Goal: Task Accomplishment & Management: Manage account settings

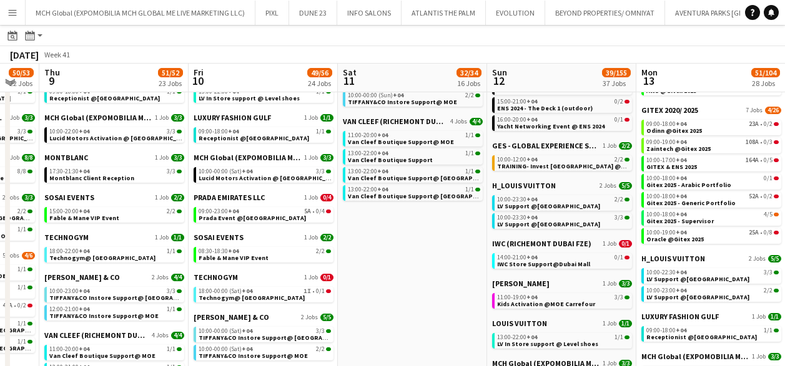
scroll to position [454, 0]
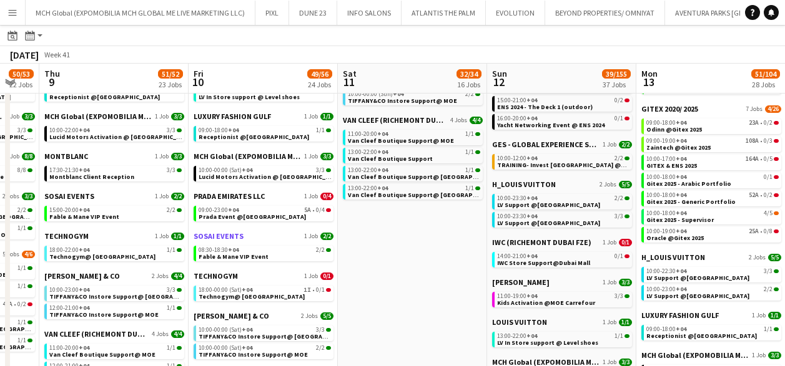
click at [215, 237] on span "SOSAI EVENTS" at bounding box center [218, 236] width 50 height 9
click at [217, 258] on span "Fable & Mane VIP Event" at bounding box center [233, 257] width 70 height 8
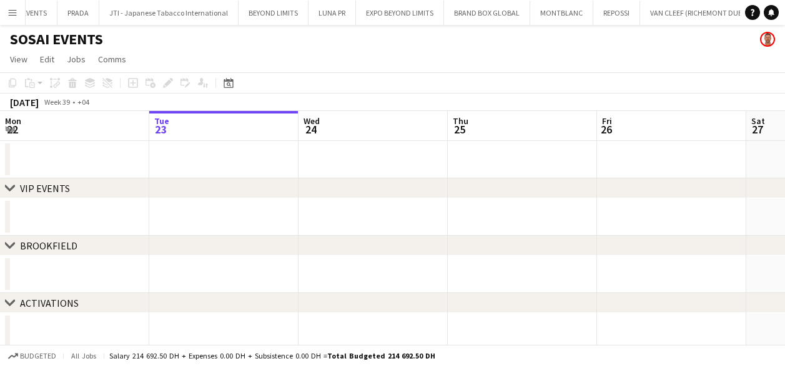
scroll to position [6, 0]
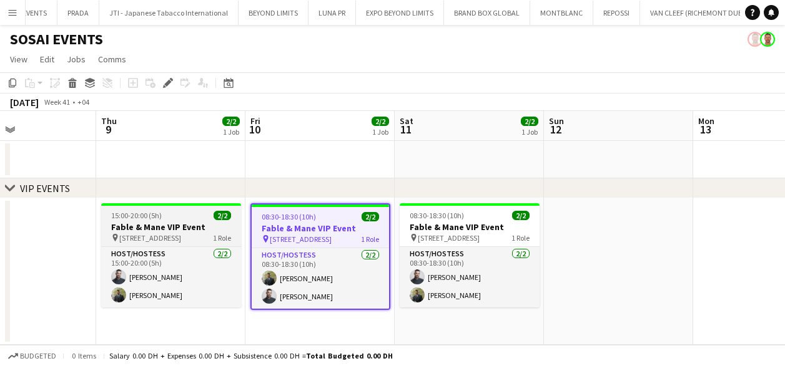
scroll to position [0, 346]
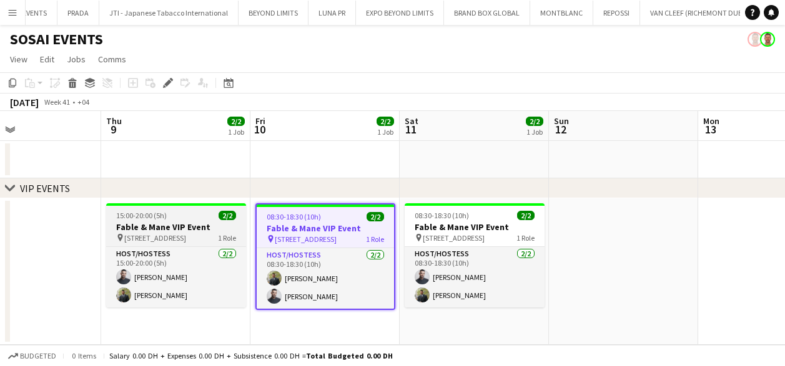
click at [169, 224] on h3 "Fable & Mane VIP Event" at bounding box center [176, 227] width 140 height 11
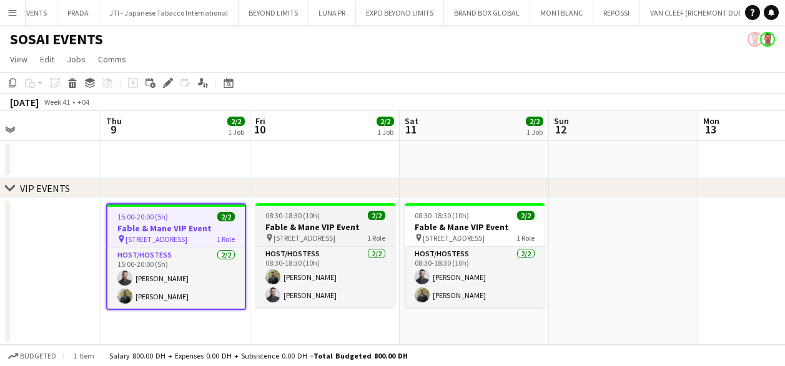
click at [310, 236] on span "Alserkal Avenue, Warehouse 46" at bounding box center [304, 237] width 62 height 9
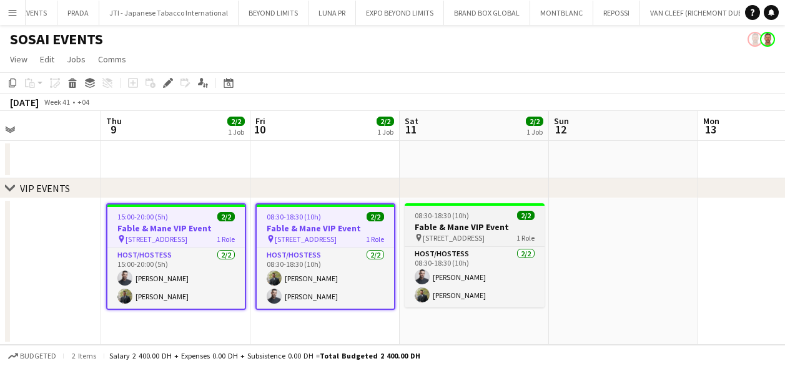
click at [476, 228] on h3 "Fable & Mane VIP Event" at bounding box center [474, 227] width 140 height 11
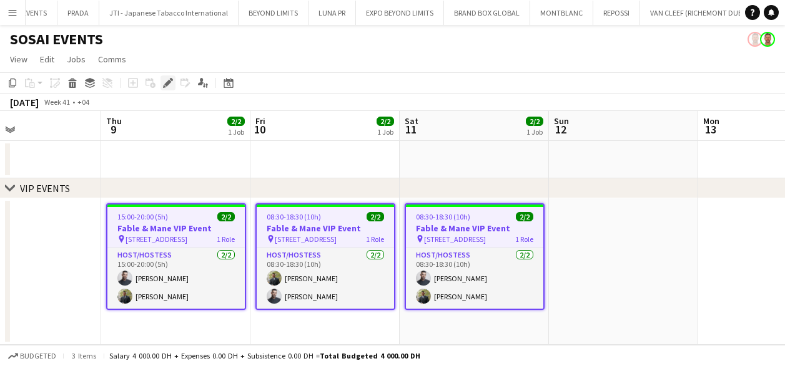
click at [169, 79] on icon "Edit" at bounding box center [168, 83] width 10 height 10
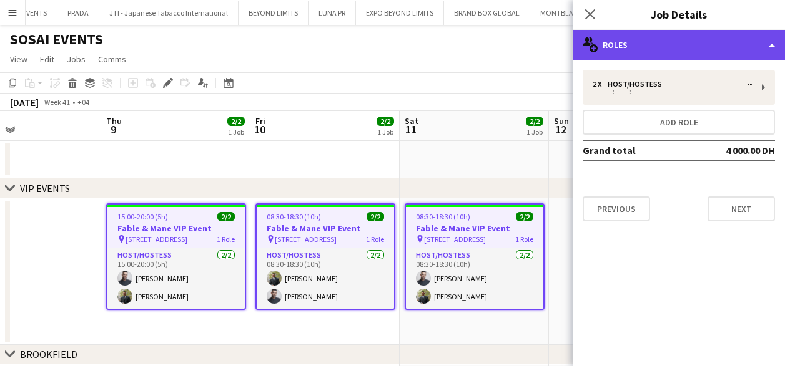
click at [733, 43] on div "multiple-users-add Roles" at bounding box center [678, 45] width 212 height 30
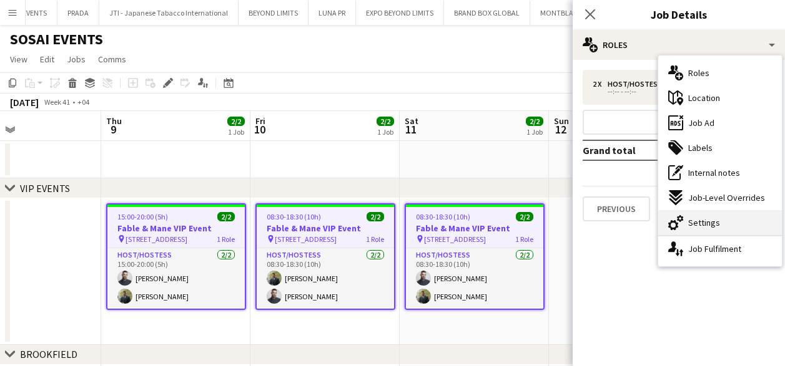
click at [697, 222] on span "Settings" at bounding box center [704, 222] width 32 height 11
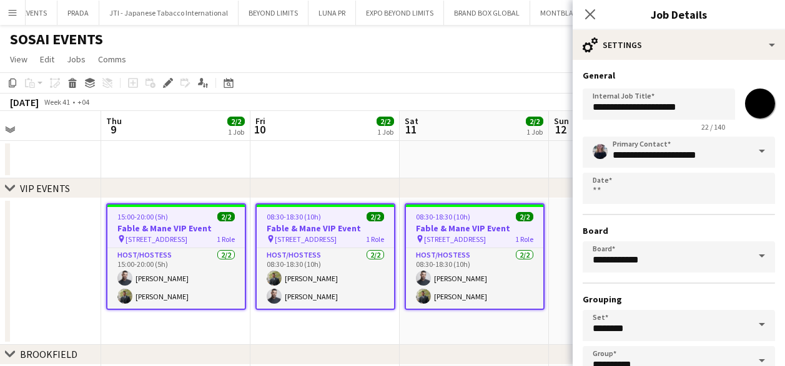
click at [763, 97] on input "*******" at bounding box center [759, 103] width 45 height 45
type input "*******"
click at [615, 152] on input "**********" at bounding box center [678, 152] width 192 height 31
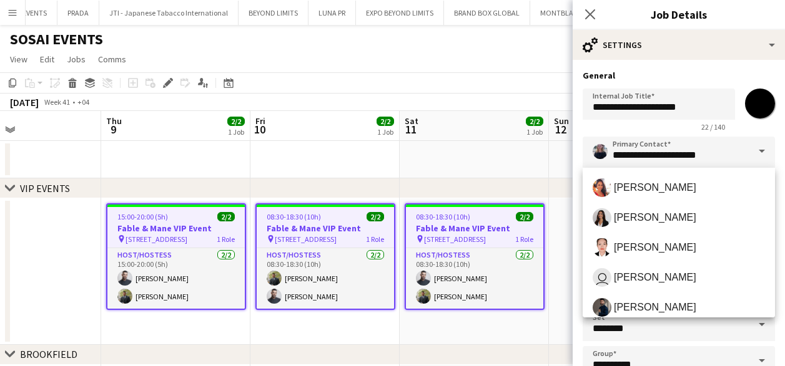
click at [760, 150] on span at bounding box center [761, 152] width 26 height 30
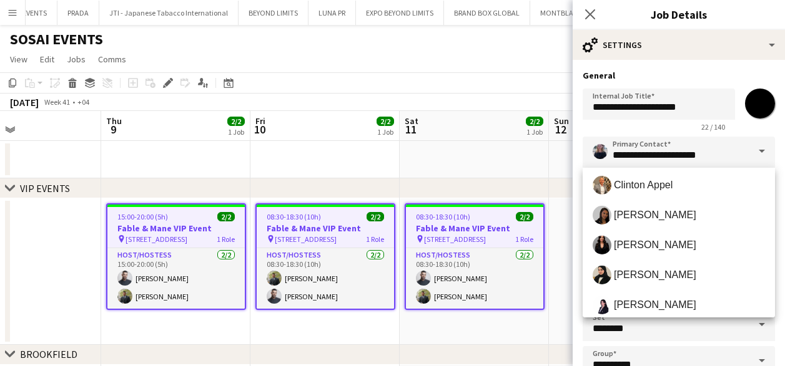
scroll to position [169, 0]
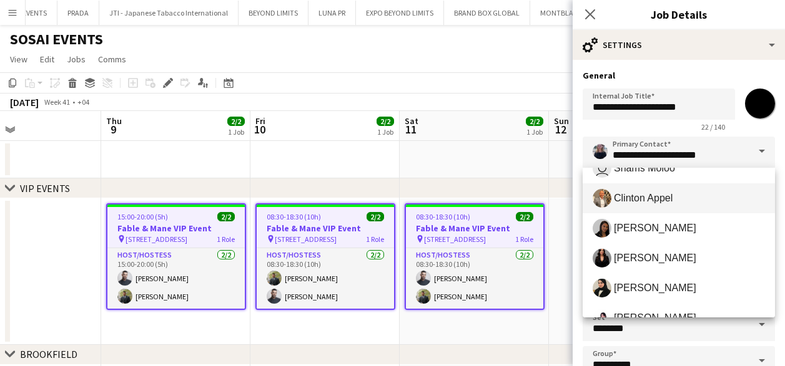
click at [628, 198] on span "Clinton Appel" at bounding box center [643, 198] width 59 height 12
type input "**********"
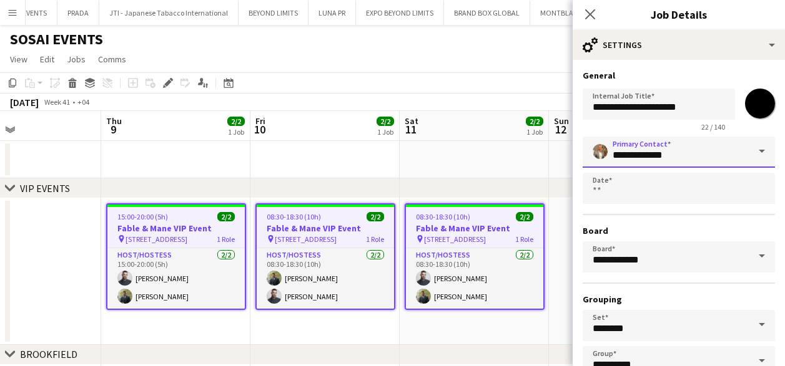
scroll to position [82, 0]
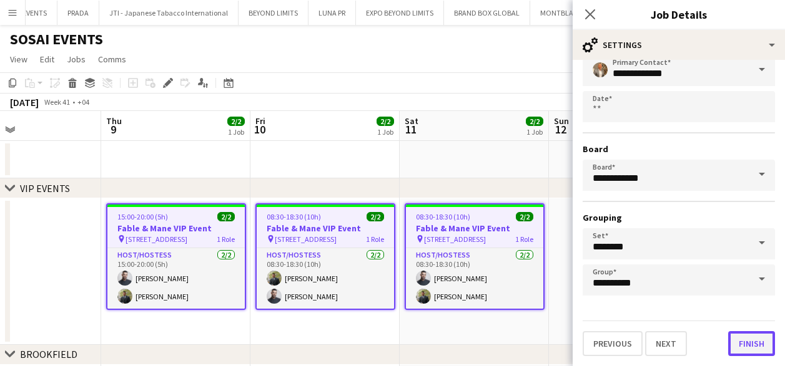
click at [747, 342] on button "Finish" at bounding box center [751, 343] width 47 height 25
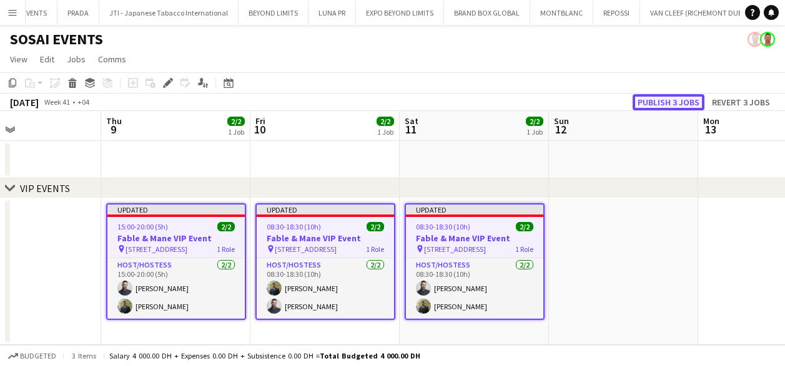
click at [647, 102] on button "Publish 3 jobs" at bounding box center [668, 102] width 72 height 16
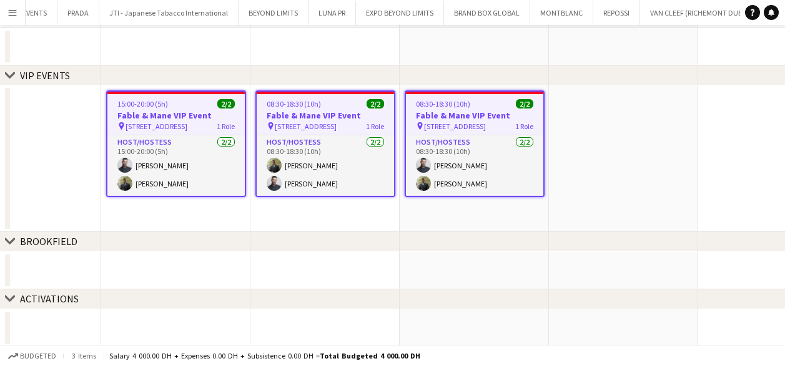
scroll to position [0, 0]
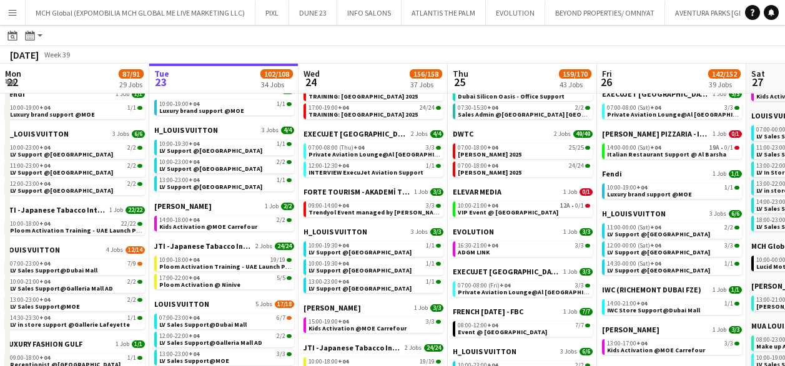
scroll to position [421, 0]
